Goal: Information Seeking & Learning: Learn about a topic

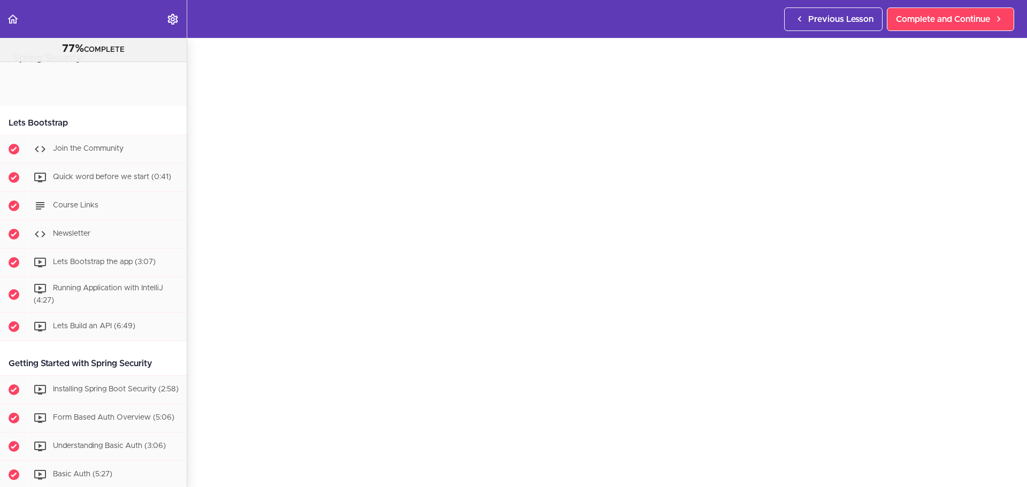
scroll to position [2007, 0]
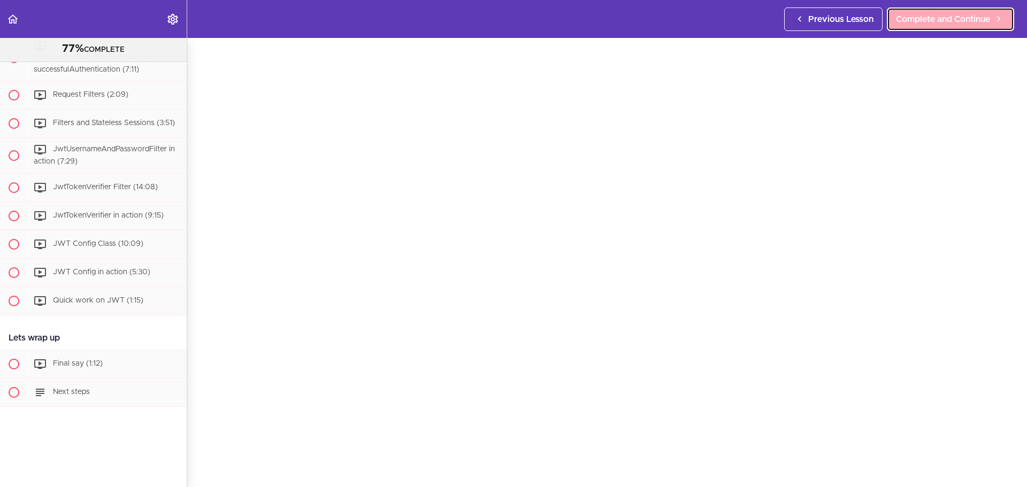
click at [946, 20] on span "Complete and Continue" at bounding box center [943, 19] width 94 height 13
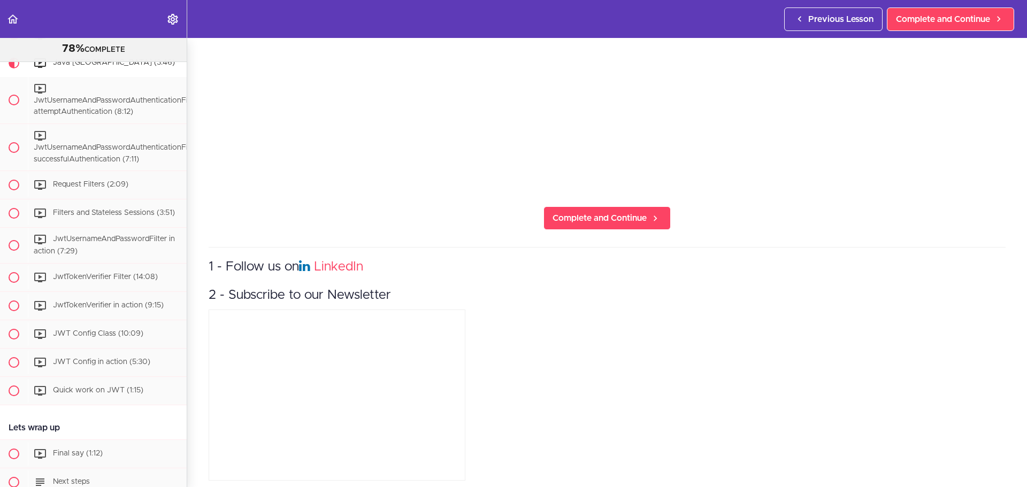
scroll to position [356, 0]
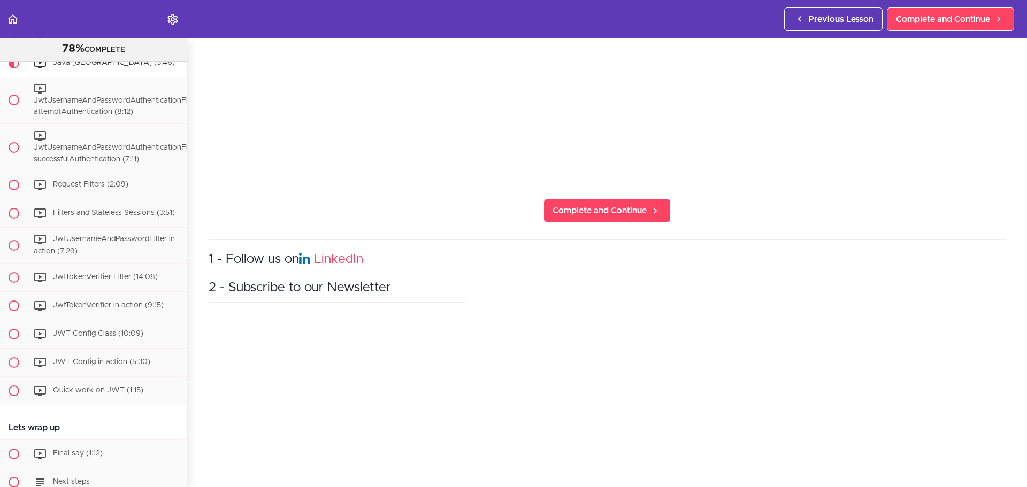
click at [312, 279] on h3 "2 - Subscribe to our Newsletter" at bounding box center [607, 288] width 797 height 18
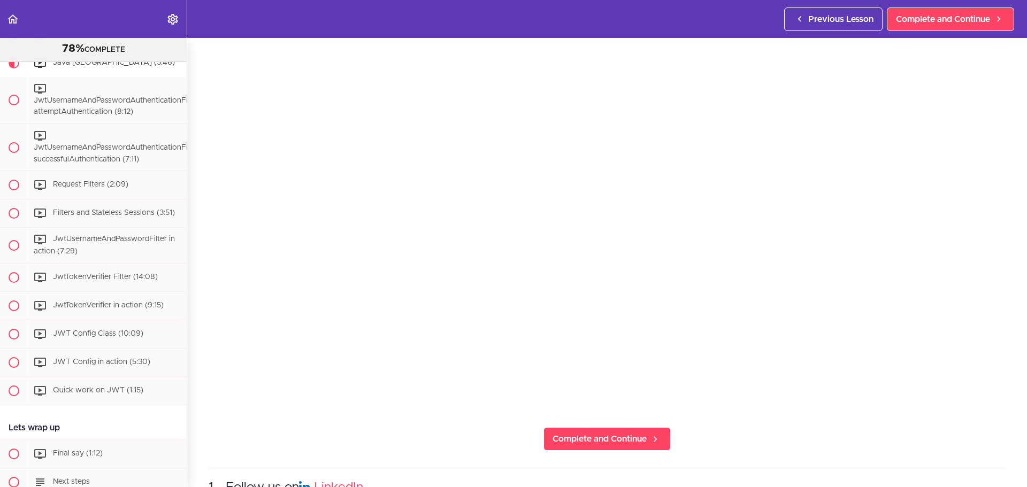
scroll to position [0, 0]
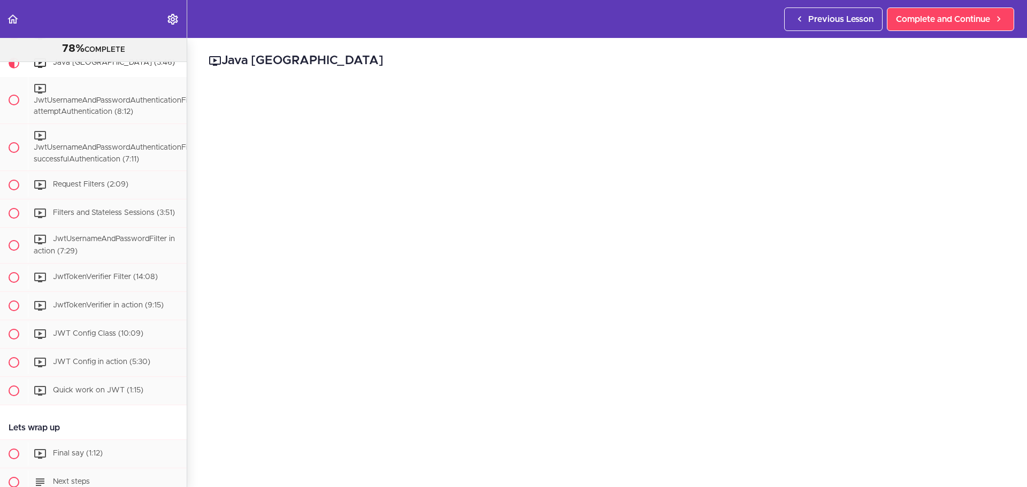
drag, startPoint x: 329, startPoint y: 59, endPoint x: 228, endPoint y: 57, distance: 101.2
click at [228, 57] on h2 "Java [GEOGRAPHIC_DATA]" at bounding box center [607, 61] width 797 height 18
copy h2 "Java [GEOGRAPHIC_DATA]"
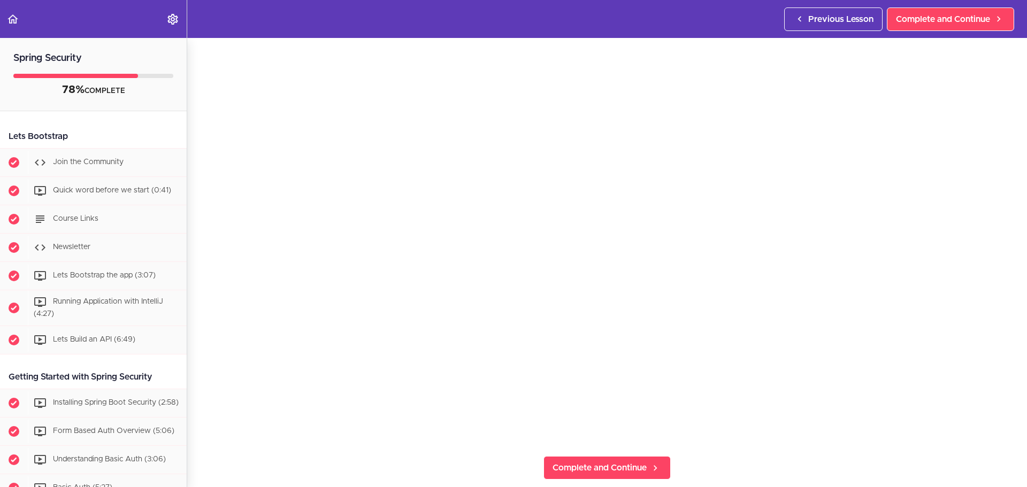
scroll to position [95, 0]
click at [904, 25] on span "Complete and Continue" at bounding box center [943, 19] width 94 height 13
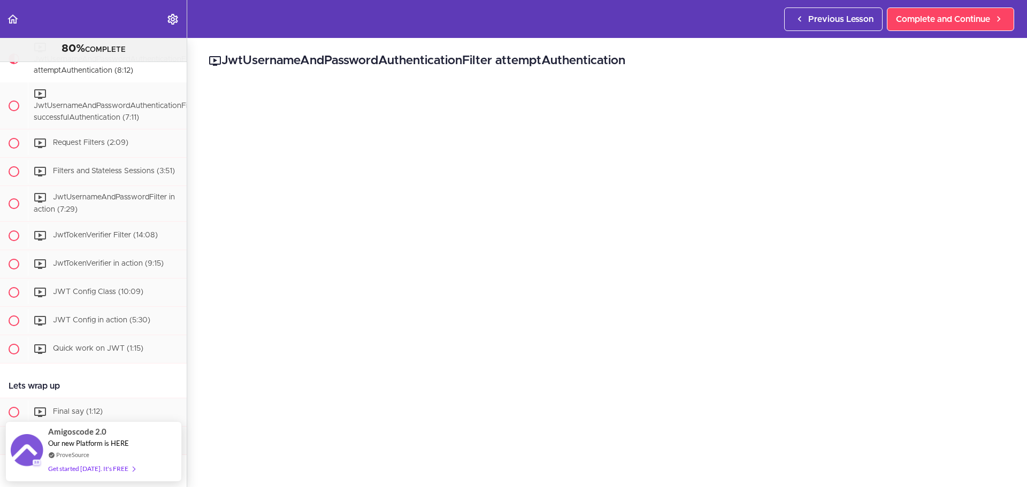
click at [409, 21] on header "Autoplay Autocomplete Previous Lesson Complete and Continue" at bounding box center [513, 19] width 1027 height 38
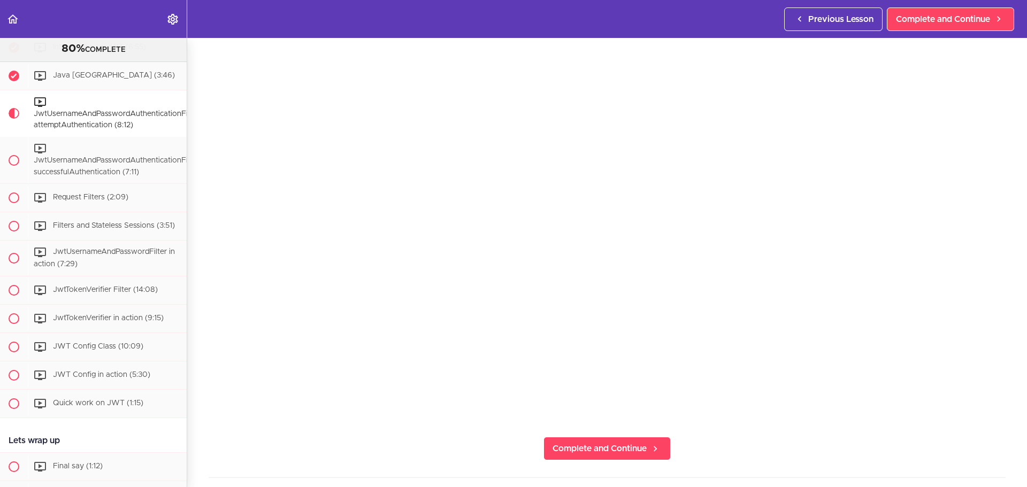
scroll to position [114, 0]
click at [603, 438] on link "Complete and Continue" at bounding box center [607, 450] width 127 height 24
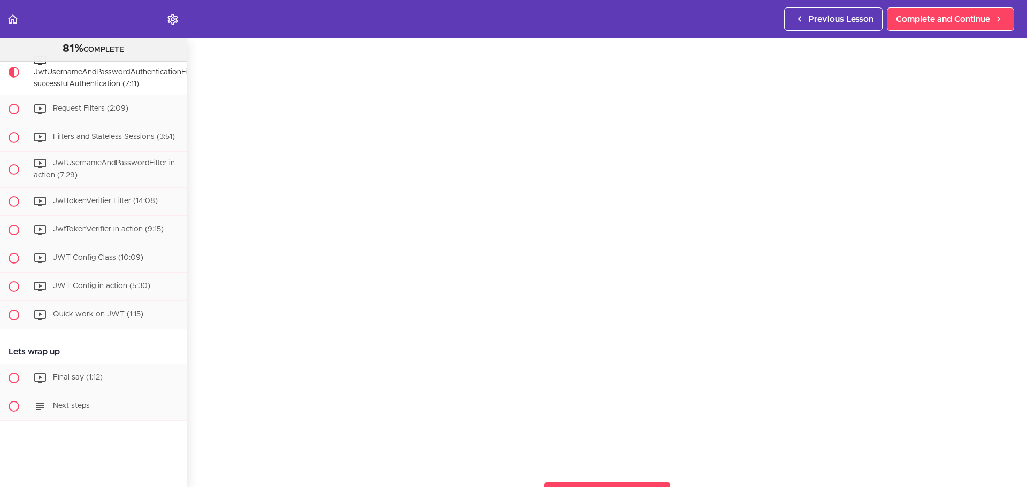
scroll to position [70, 0]
click at [939, 22] on span "Complete and Continue" at bounding box center [943, 19] width 94 height 13
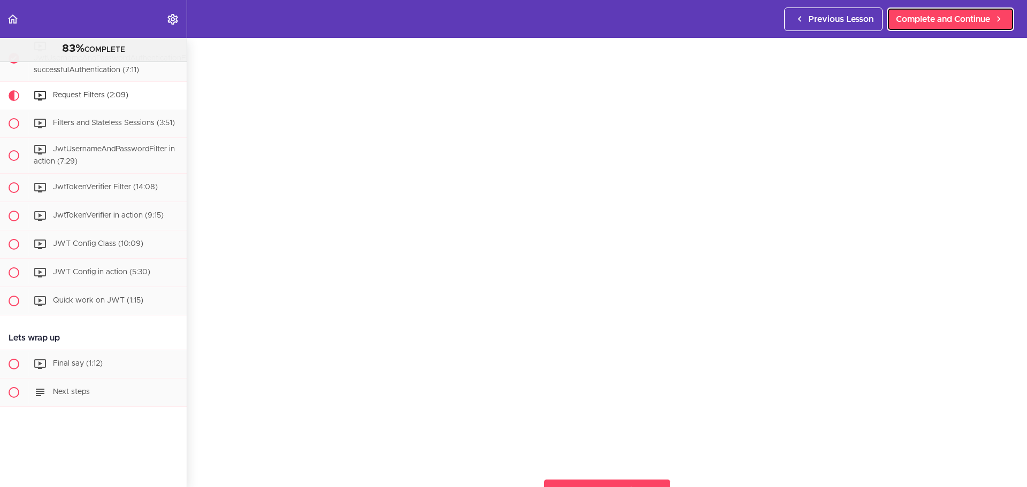
scroll to position [73, 0]
click at [932, 18] on span "Complete and Continue" at bounding box center [943, 19] width 94 height 13
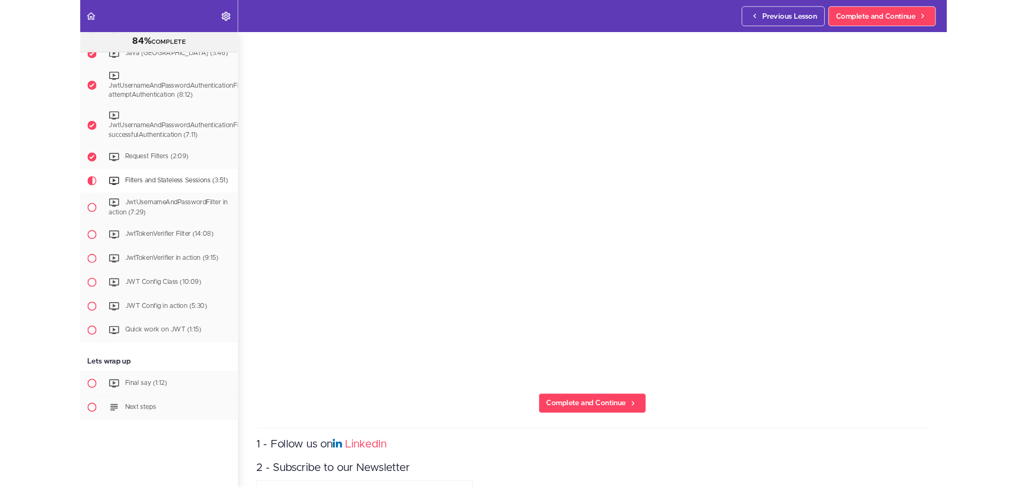
scroll to position [2007, 0]
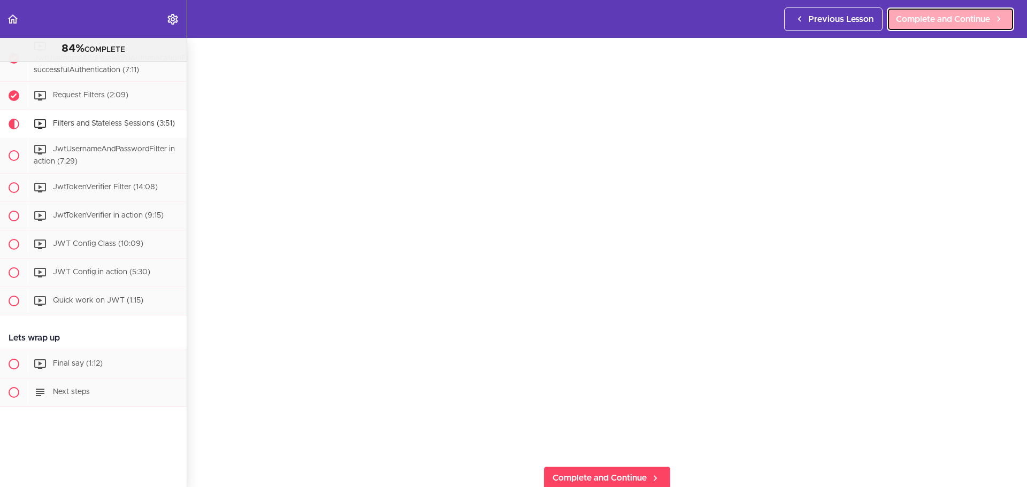
click at [989, 18] on span "Complete and Continue" at bounding box center [943, 19] width 94 height 13
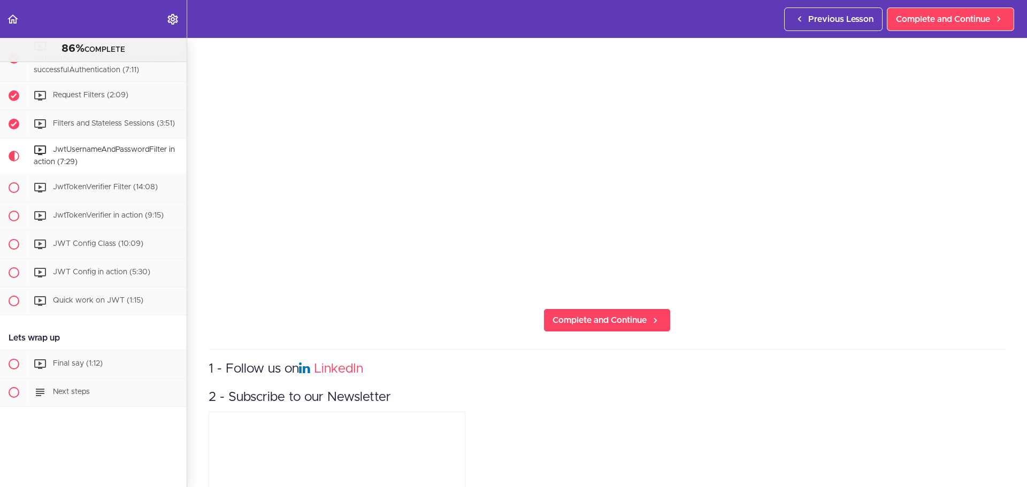
scroll to position [243, 0]
